Goal: Information Seeking & Learning: Learn about a topic

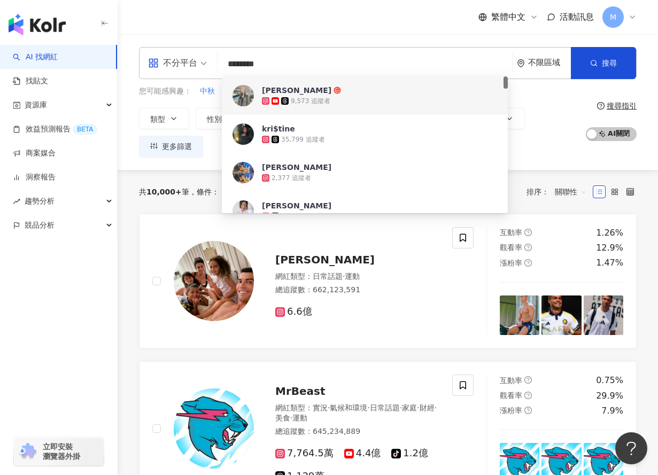
click at [276, 61] on input "********" at bounding box center [365, 64] width 286 height 20
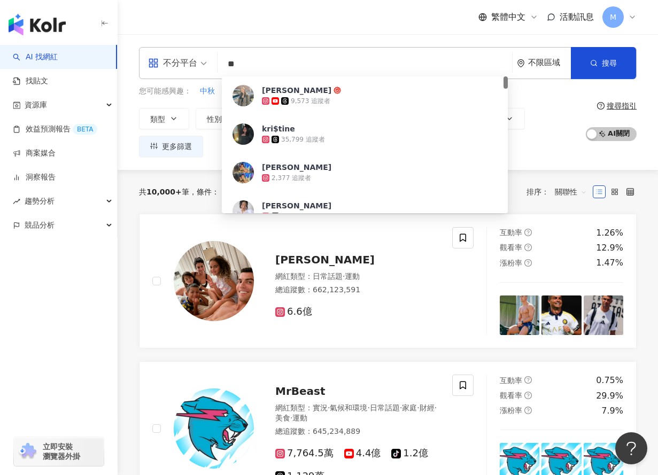
type input "*"
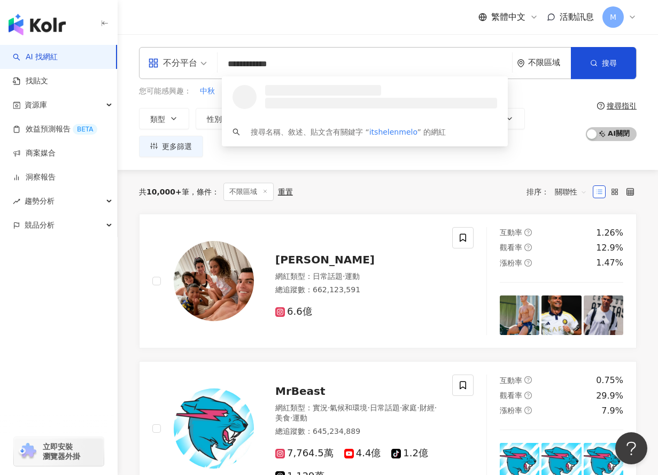
type input "**********"
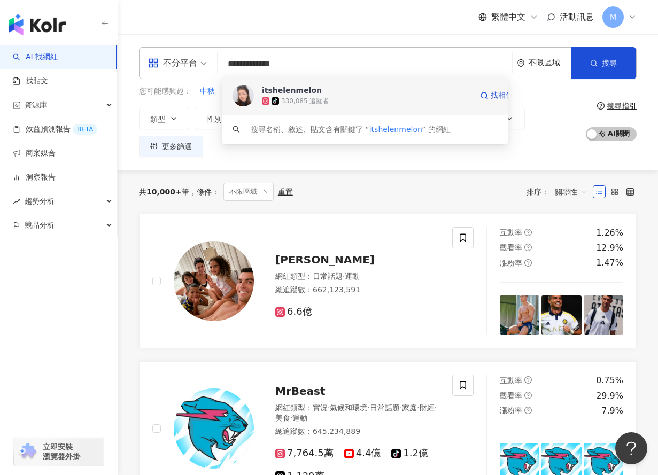
click at [316, 91] on span "itshelenmelon" at bounding box center [367, 90] width 210 height 11
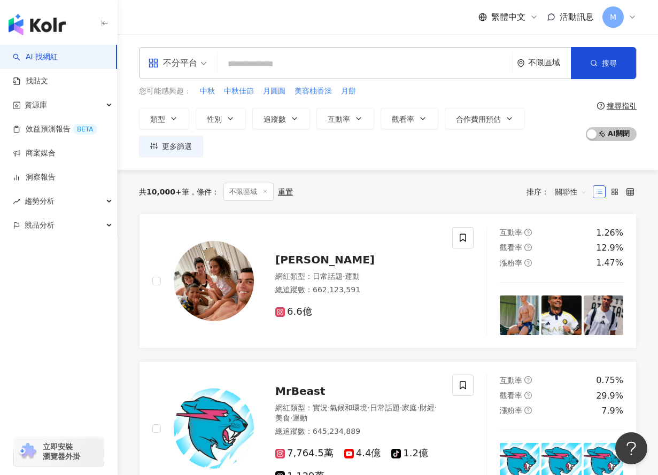
click at [254, 68] on input "search" at bounding box center [365, 64] width 286 height 20
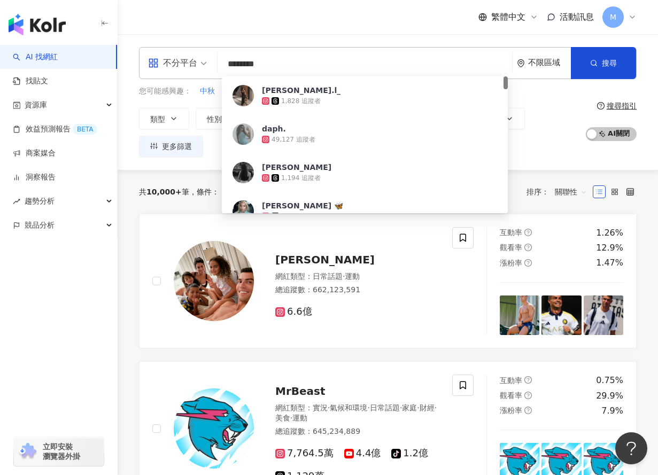
type input "*********"
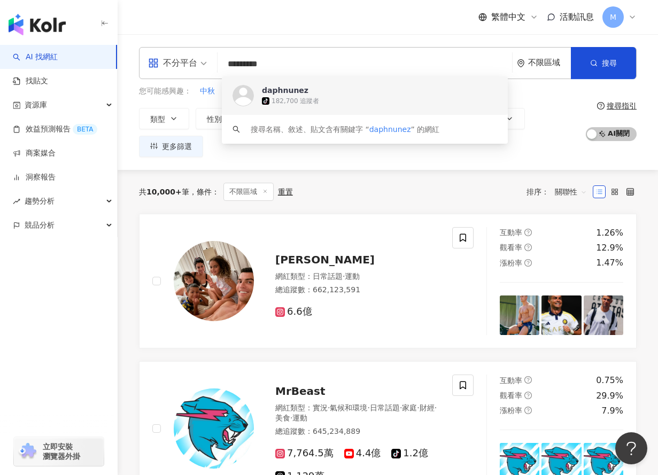
click at [291, 103] on div "182,700 追蹤者" at bounding box center [296, 101] width 48 height 9
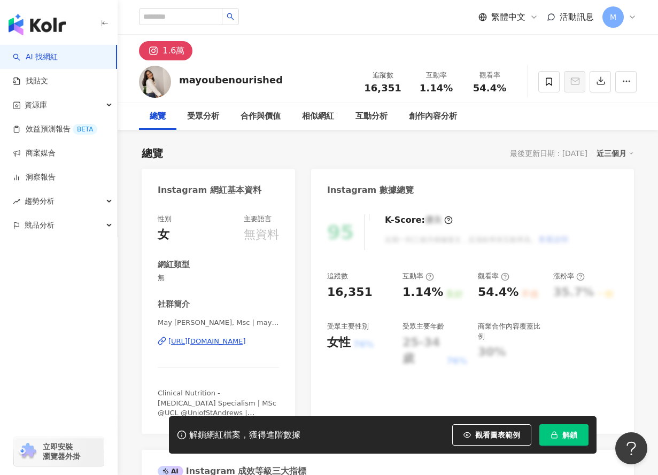
click at [562, 432] on span "解鎖" at bounding box center [569, 435] width 15 height 9
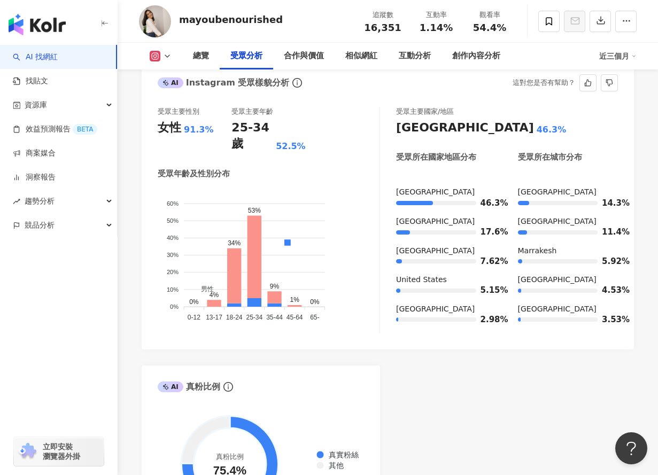
scroll to position [1002, 0]
click at [599, 20] on icon "button" at bounding box center [601, 21] width 10 height 10
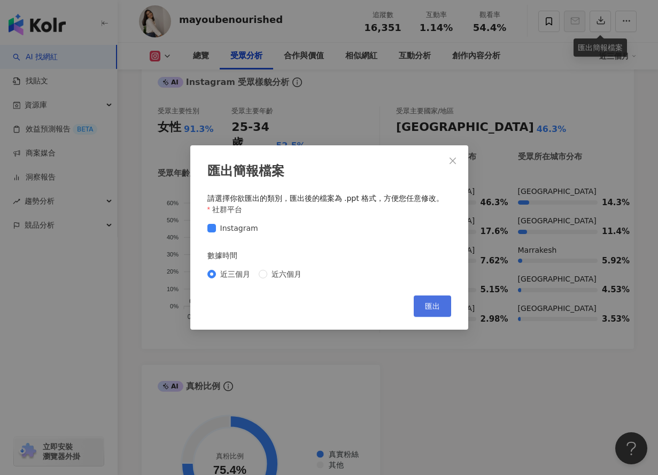
click at [438, 303] on span "匯出" at bounding box center [432, 306] width 15 height 9
click at [453, 161] on icon "close" at bounding box center [453, 160] width 6 height 6
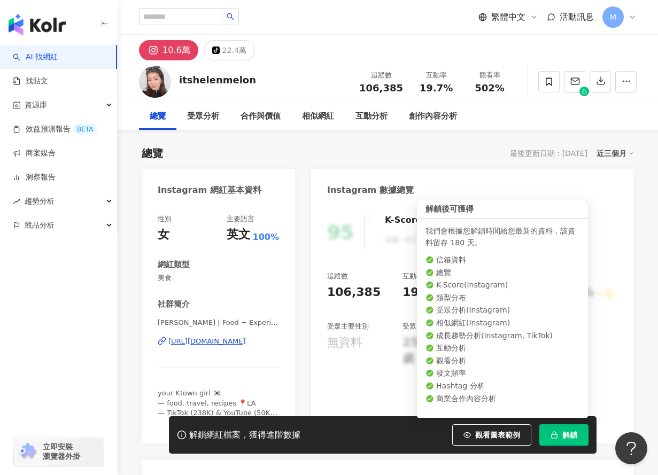
click at [574, 436] on span "解鎖" at bounding box center [569, 435] width 15 height 9
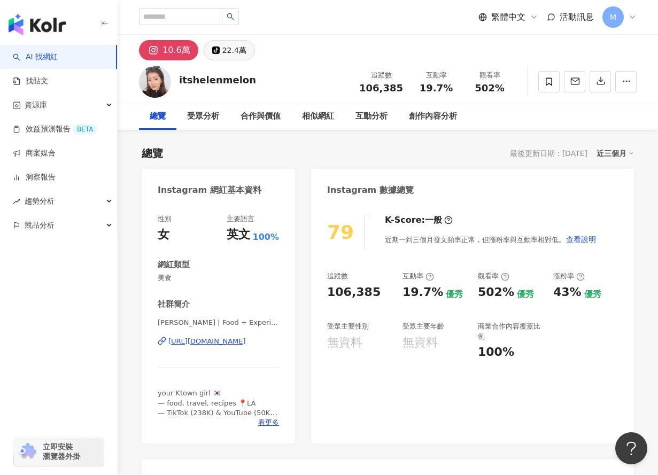
click at [226, 50] on div "22.4萬" at bounding box center [234, 50] width 24 height 15
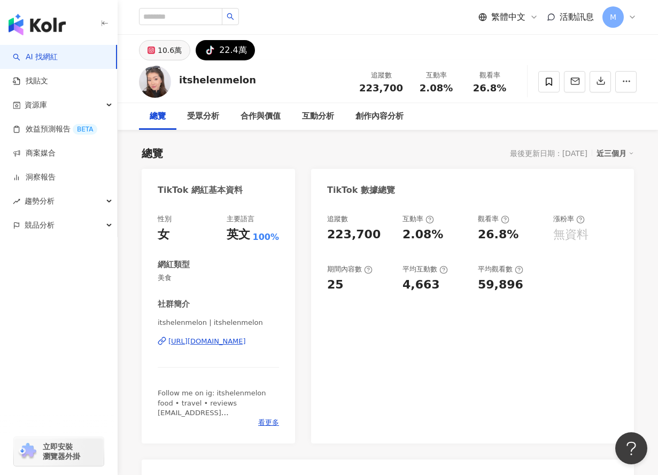
click at [169, 48] on div "10.6萬" at bounding box center [170, 50] width 24 height 15
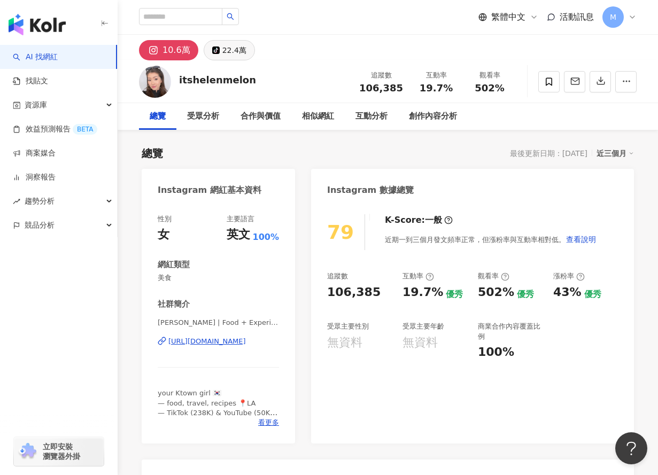
click at [228, 55] on div "22.4萬" at bounding box center [234, 50] width 24 height 15
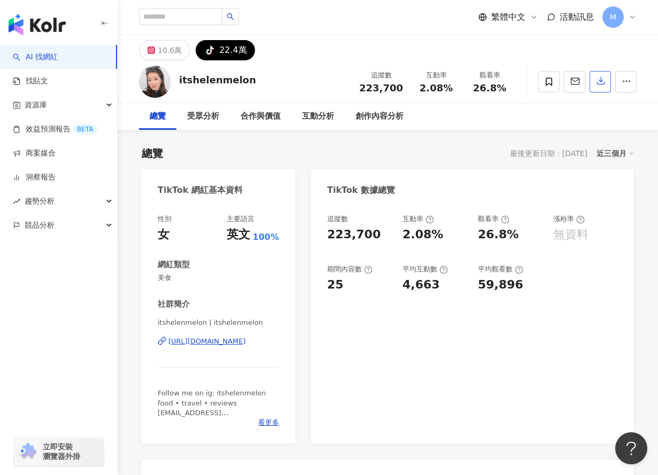
click at [605, 80] on icon "button" at bounding box center [601, 81] width 10 height 10
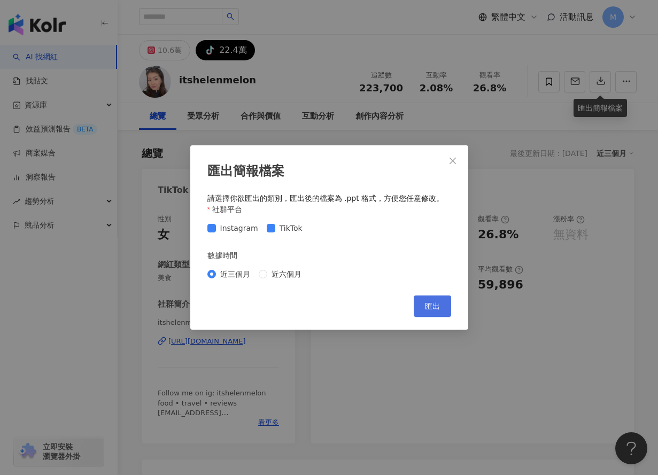
click at [440, 306] on button "匯出" at bounding box center [432, 306] width 37 height 21
click at [550, 10] on div "匯出簡報檔案 請選擇你欲匯出的類別，匯出後的檔案為 .ppt 格式，方便您任意修改。 社群平台 Instagram TikTok 數據時間 近三個月 近六個月…" at bounding box center [329, 237] width 658 height 475
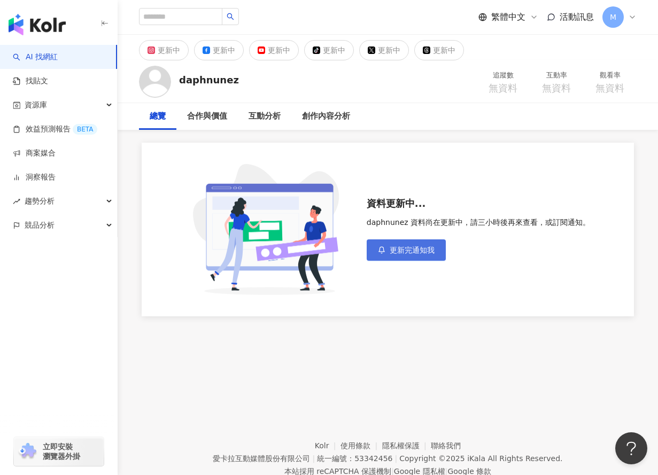
click at [402, 255] on button "更新完通知我" at bounding box center [406, 249] width 79 height 21
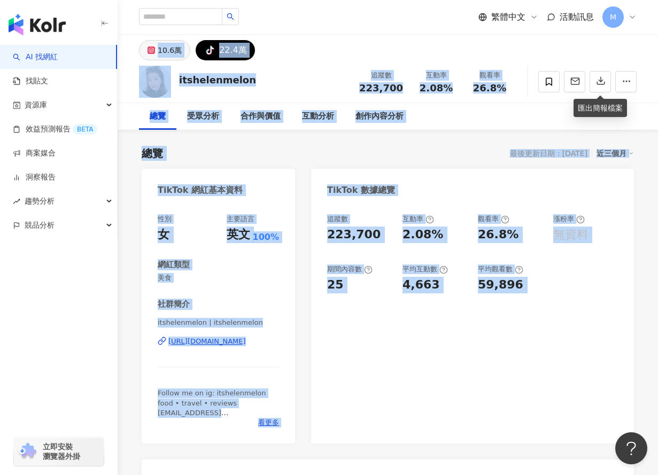
click at [168, 51] on div "10.6萬" at bounding box center [170, 50] width 24 height 15
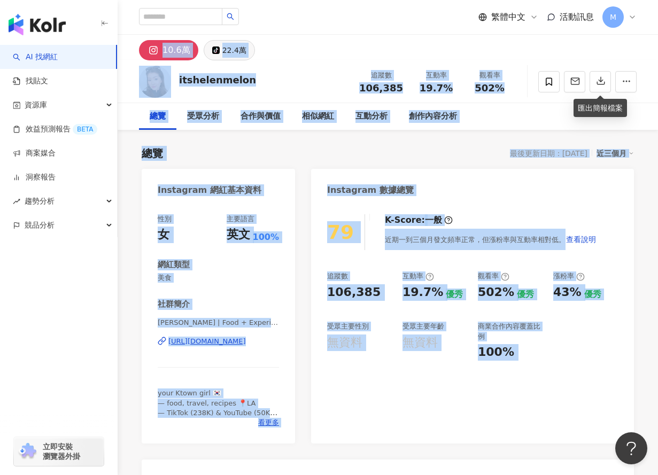
click at [240, 57] on div "22.4萬" at bounding box center [234, 50] width 24 height 15
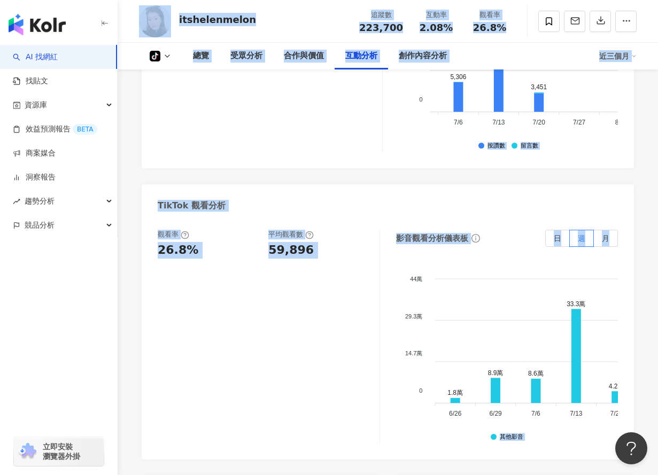
scroll to position [1866, 0]
